Goal: Transaction & Acquisition: Download file/media

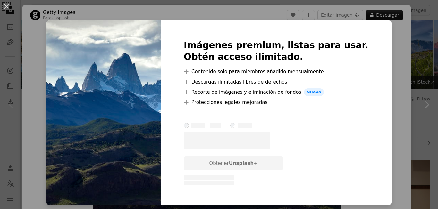
scroll to position [85, 0]
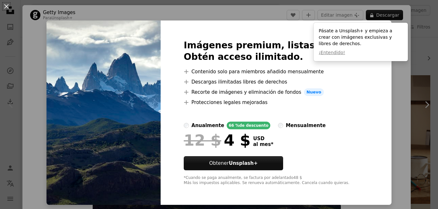
click at [397, 48] on div at bounding box center [361, 48] width 84 height 3
click at [33, 3] on div "An X shape Imágenes premium, listas para usar. Obtén acceso ilimitado. A plus s…" at bounding box center [219, 104] width 438 height 209
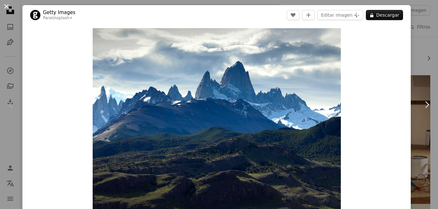
click at [5, 7] on button "An X shape" at bounding box center [7, 7] width 8 height 8
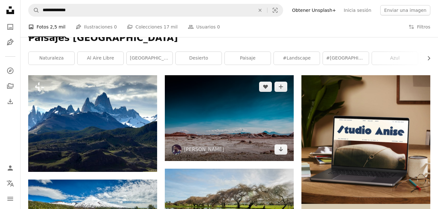
click at [199, 94] on img at bounding box center [229, 118] width 129 height 86
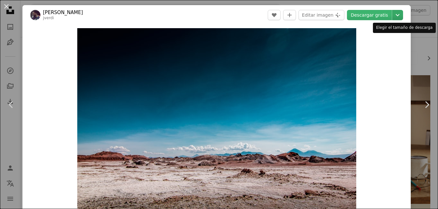
click at [403, 14] on icon "Chevron down" at bounding box center [397, 15] width 10 height 8
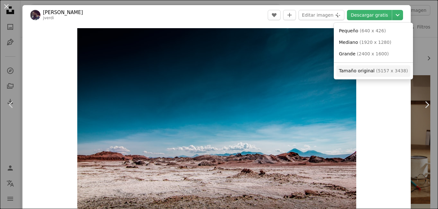
click at [371, 71] on span "Tamaño original" at bounding box center [357, 70] width 36 height 5
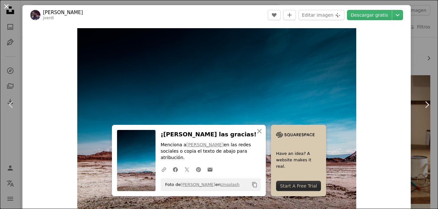
click at [8, 5] on button "An X shape" at bounding box center [7, 7] width 8 height 8
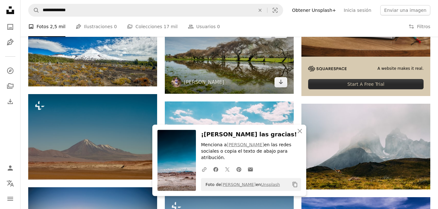
scroll to position [212, 0]
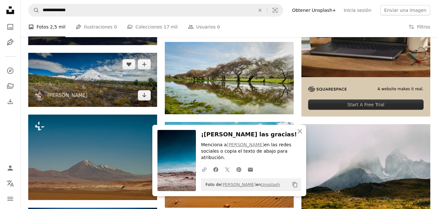
click at [106, 81] on img at bounding box center [92, 80] width 129 height 54
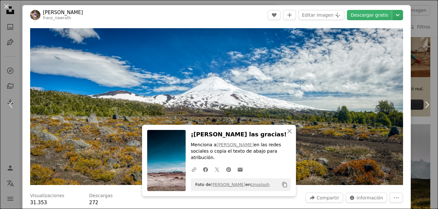
click at [403, 13] on icon "Chevron down" at bounding box center [397, 15] width 10 height 8
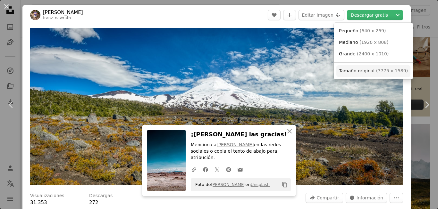
click at [370, 73] on span "Tamaño original" at bounding box center [357, 70] width 36 height 5
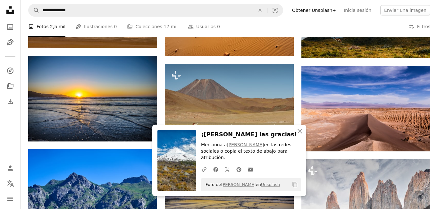
scroll to position [339, 0]
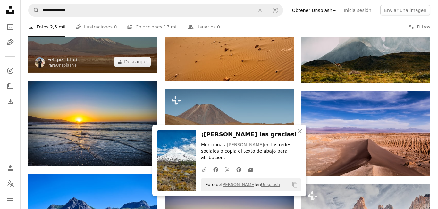
click at [106, 59] on img at bounding box center [92, 31] width 129 height 86
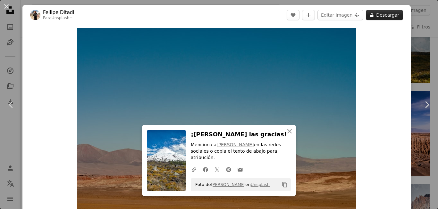
click at [386, 19] on button "A lock Descargar" at bounding box center [384, 15] width 37 height 10
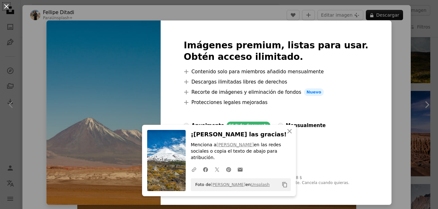
click at [5, 3] on button "An X shape" at bounding box center [7, 7] width 8 height 8
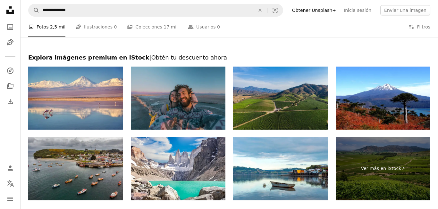
scroll to position [891, 0]
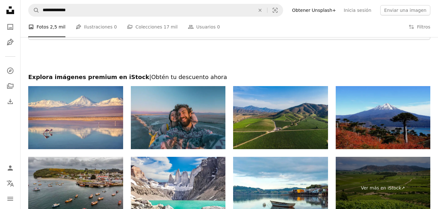
click at [374, 123] on img at bounding box center [383, 117] width 95 height 63
click at [358, 99] on img at bounding box center [383, 117] width 95 height 63
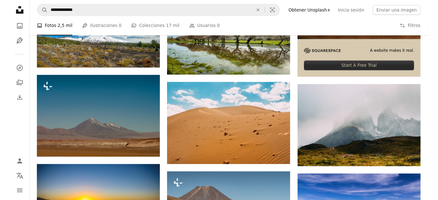
scroll to position [0, 0]
